Goal: Task Accomplishment & Management: Use online tool/utility

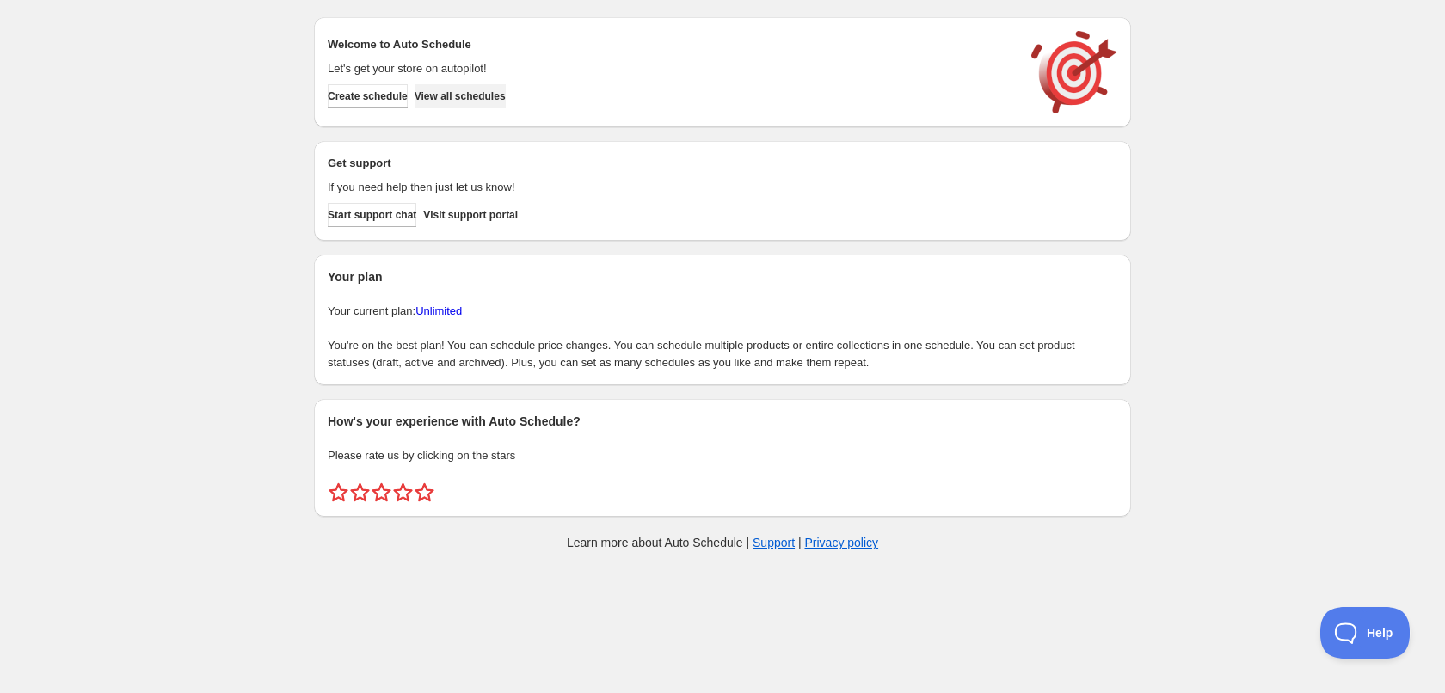
click at [492, 104] on button "View all schedules" at bounding box center [460, 96] width 91 height 24
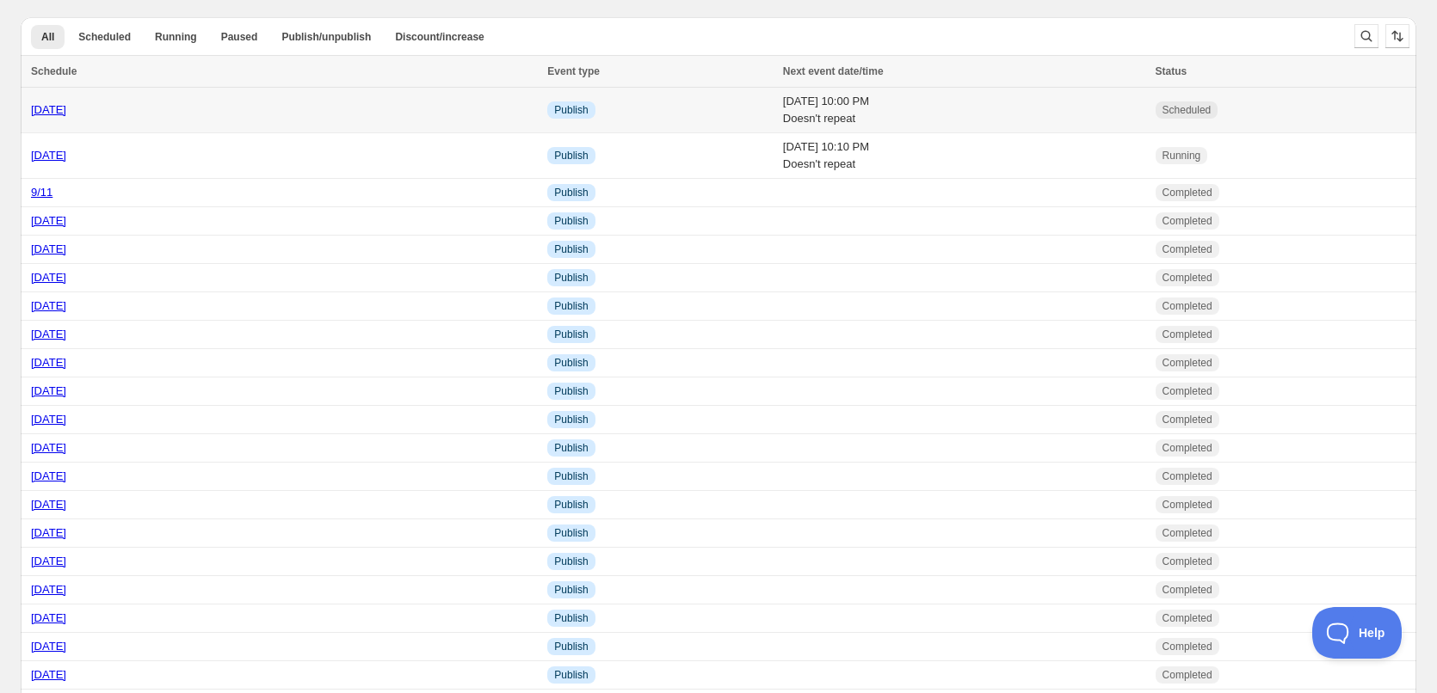
click at [909, 123] on td "Fri 12th September 25 10:00 PM Doesn't repeat" at bounding box center [964, 111] width 372 height 46
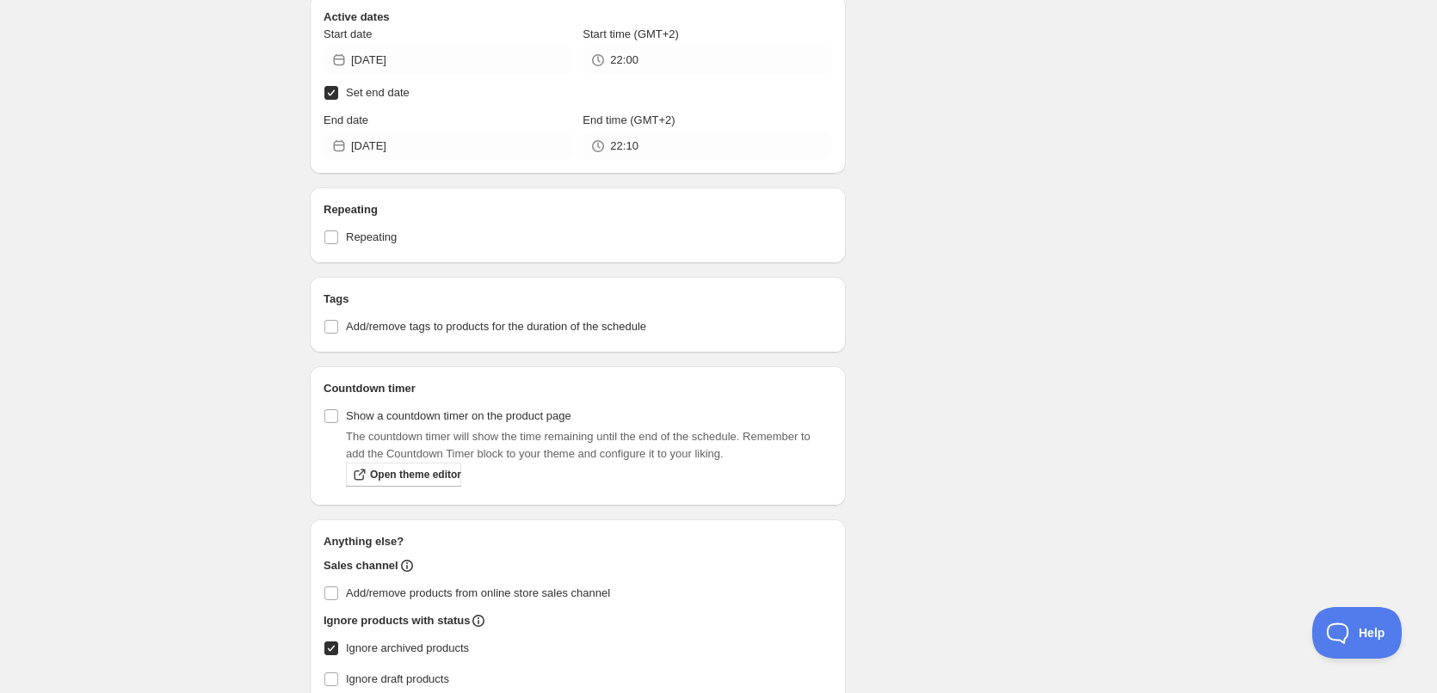
scroll to position [561, 0]
